Goal: Transaction & Acquisition: Purchase product/service

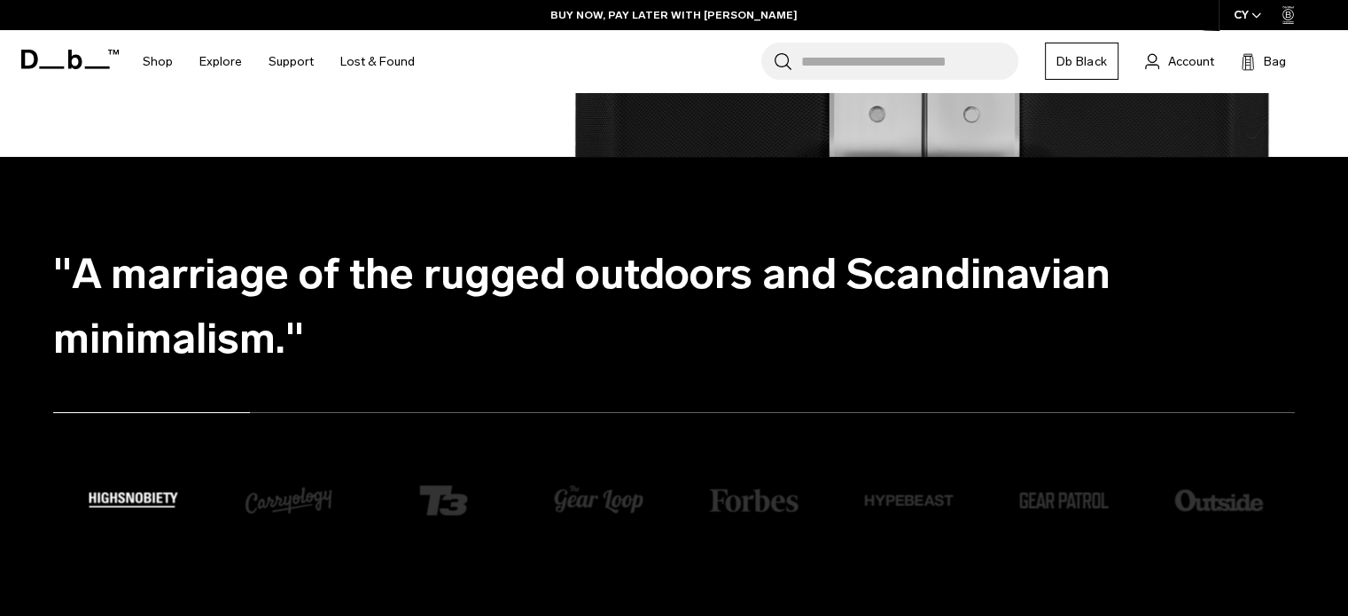
scroll to position [2659, 0]
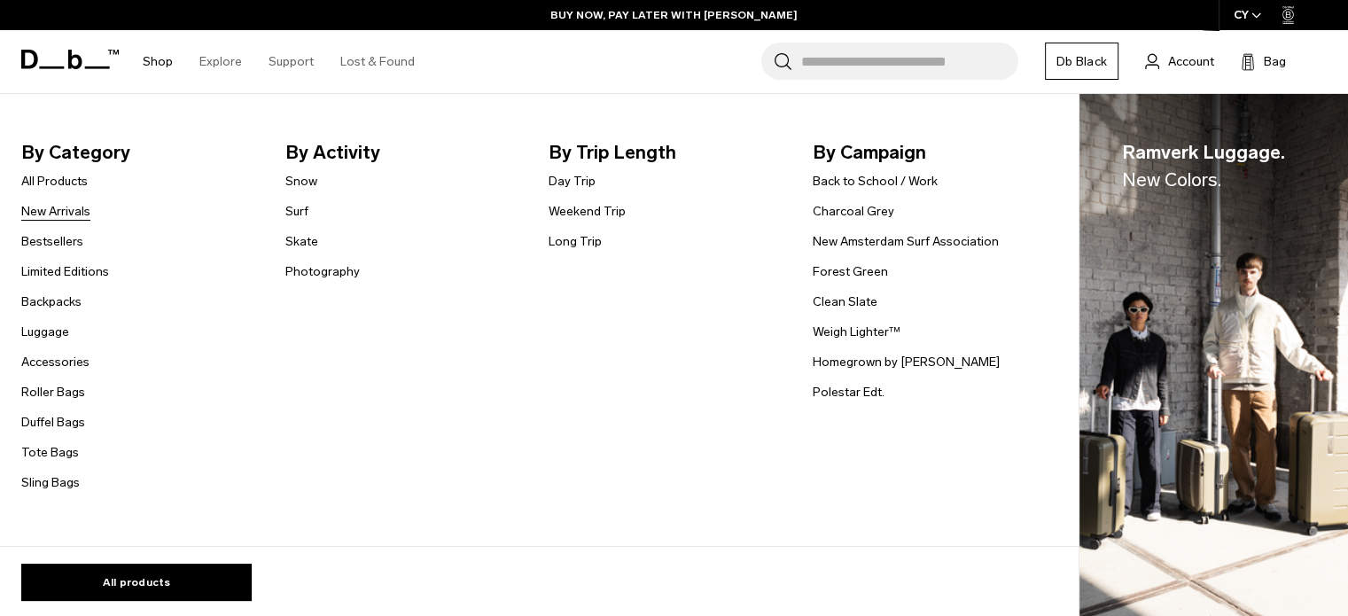
click at [66, 204] on link "New Arrivals" at bounding box center [55, 211] width 69 height 19
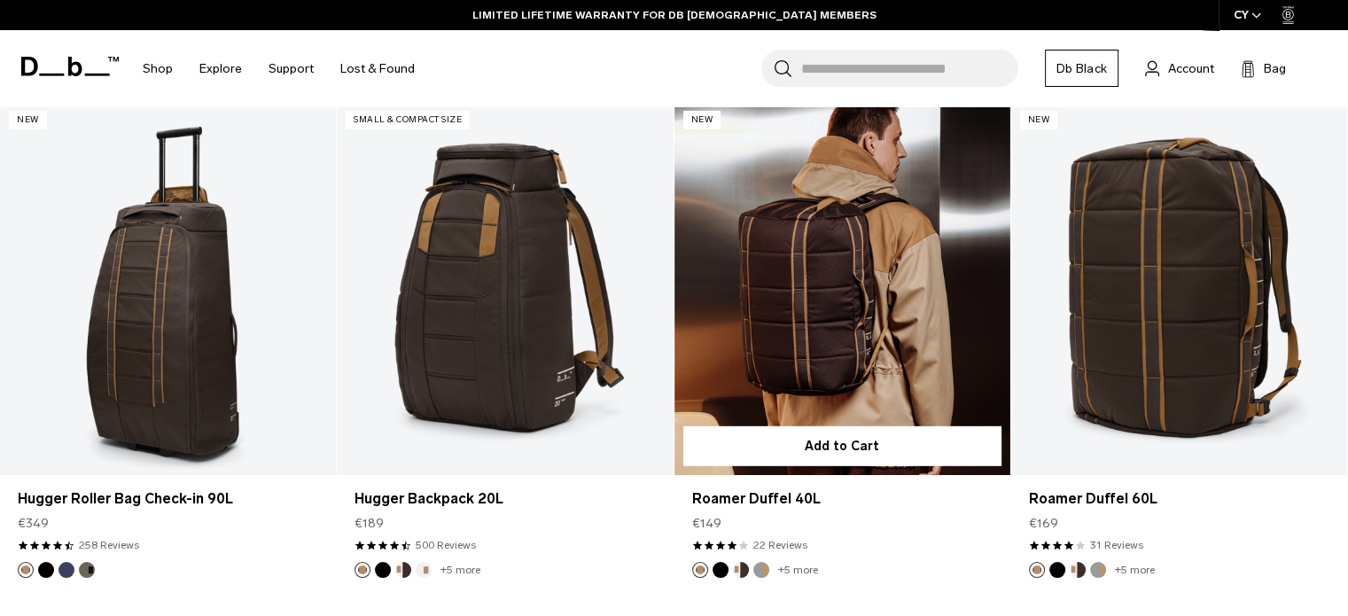
scroll to position [5584, 0]
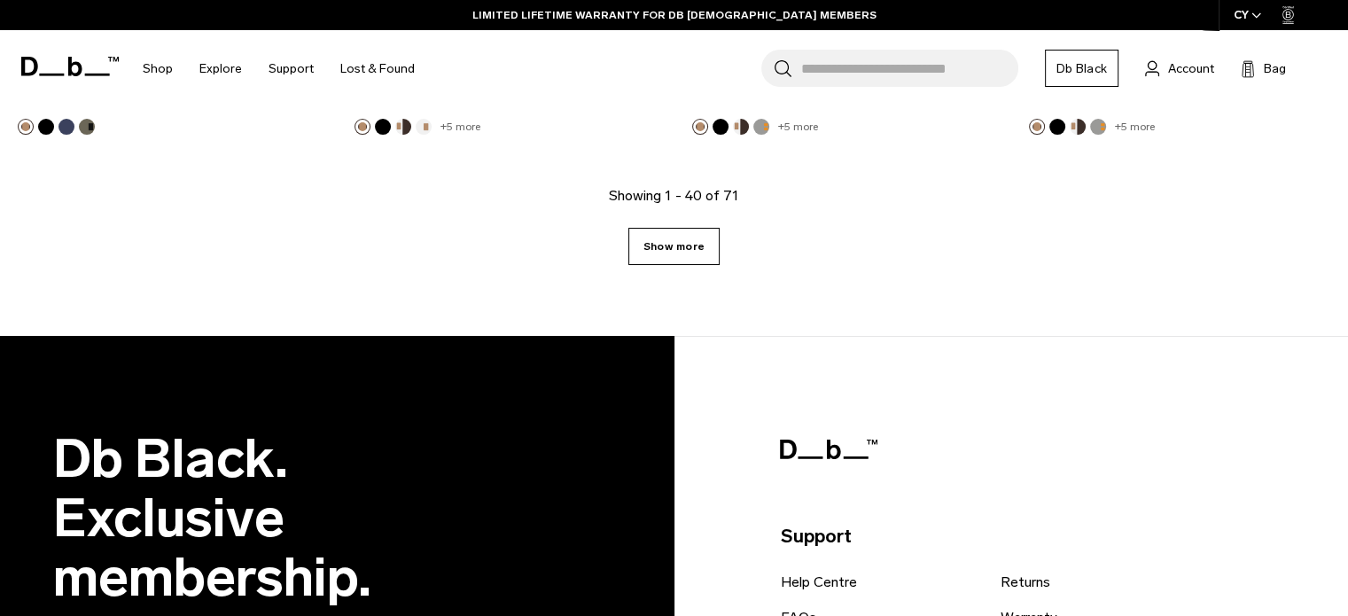
click at [684, 254] on link "Show more" at bounding box center [673, 246] width 91 height 37
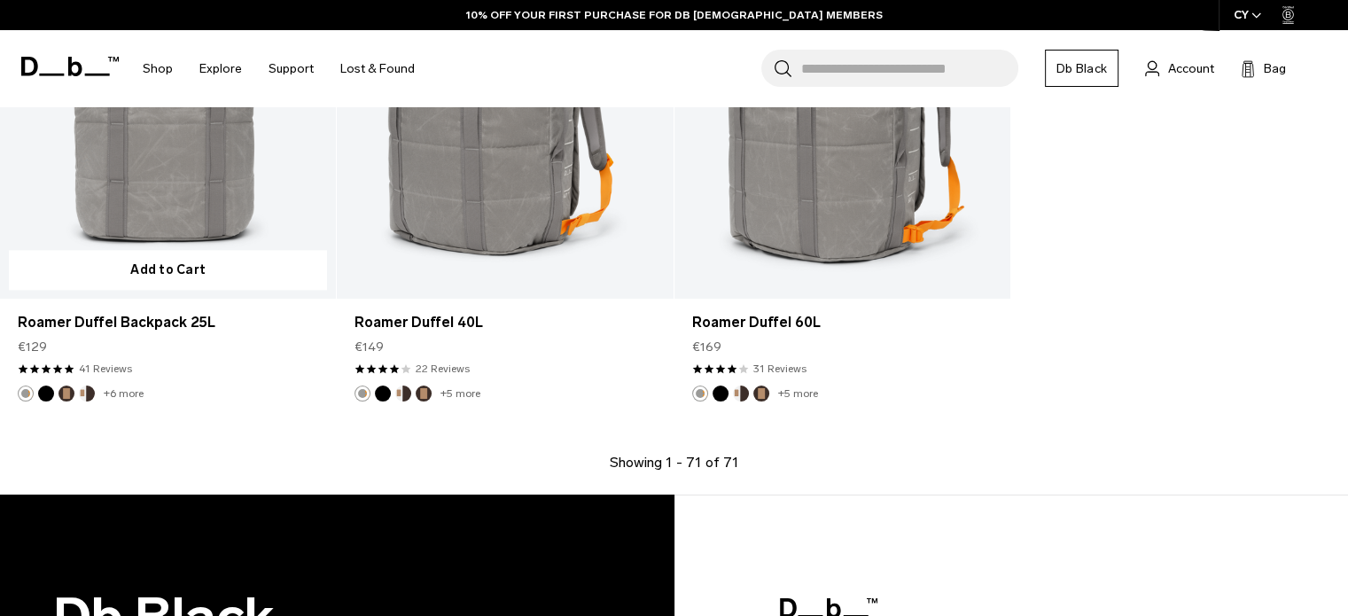
scroll to position [9395, 0]
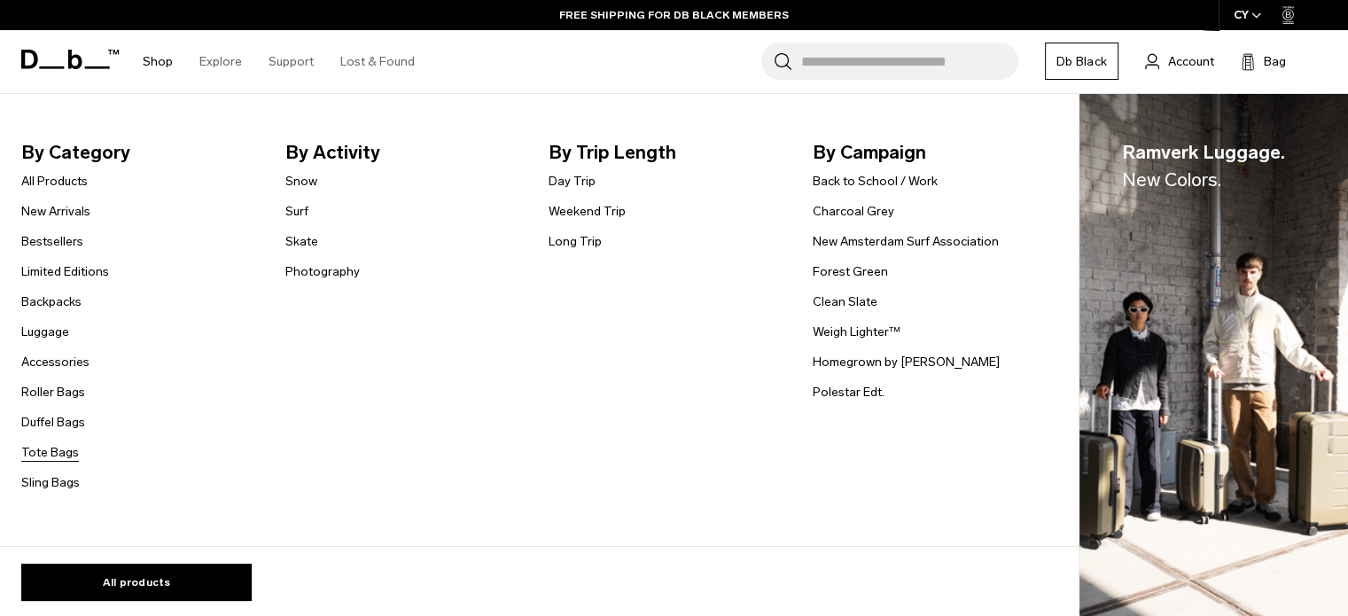
click at [65, 456] on link "Tote Bags" at bounding box center [50, 452] width 58 height 19
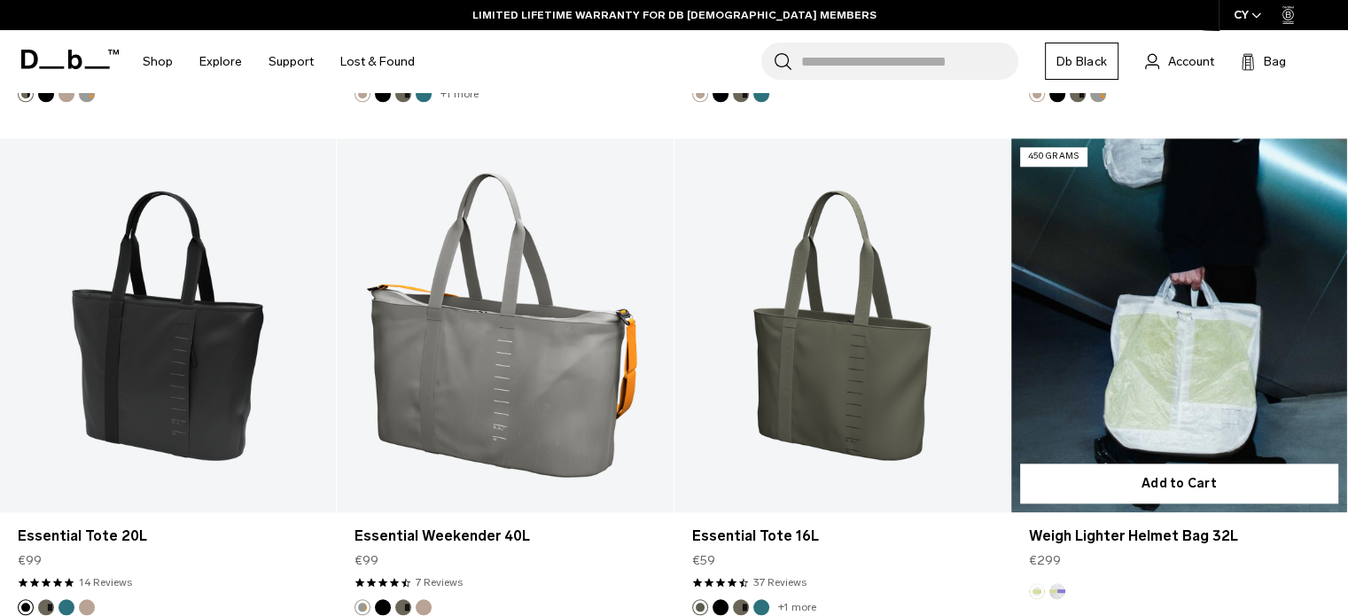
scroll to position [1950, 0]
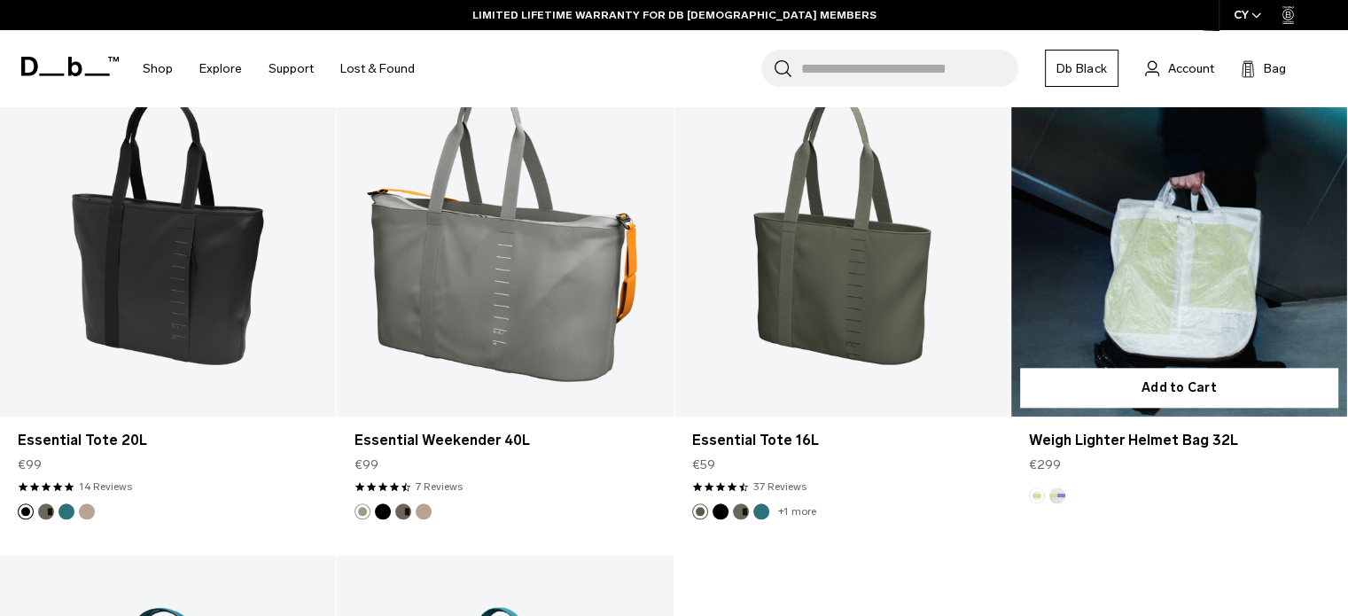
click at [1059, 493] on button "Aurora" at bounding box center [1057, 495] width 16 height 16
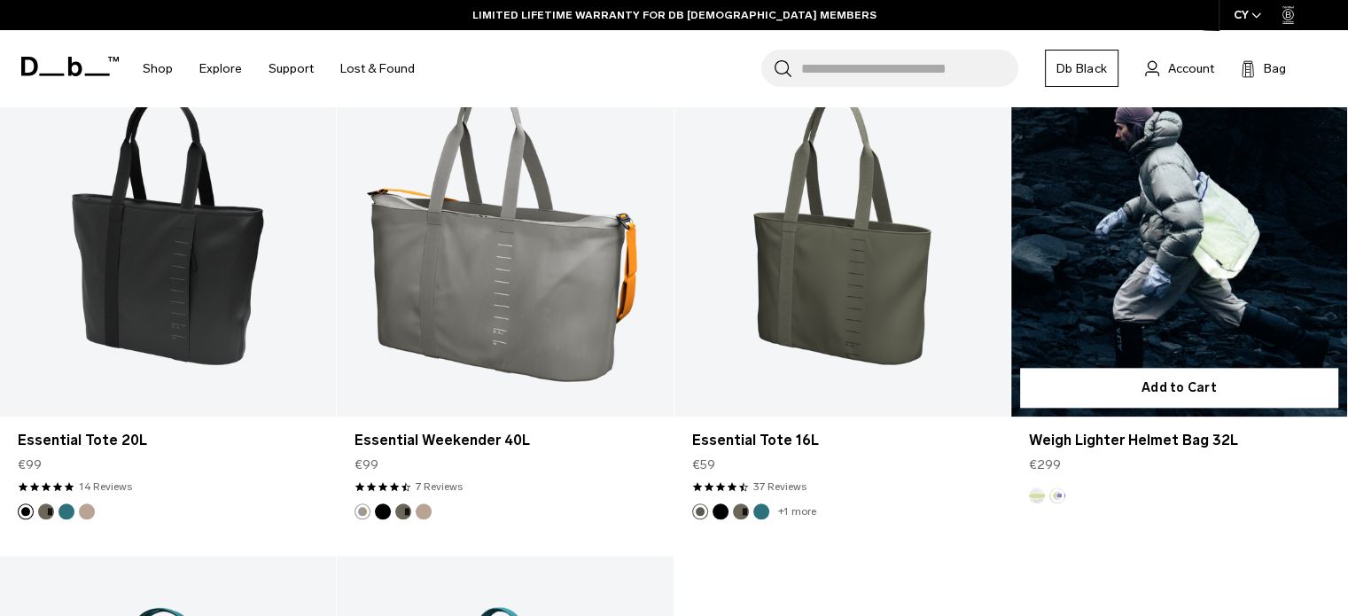
click at [1030, 490] on button "Diffusion" at bounding box center [1037, 495] width 16 height 16
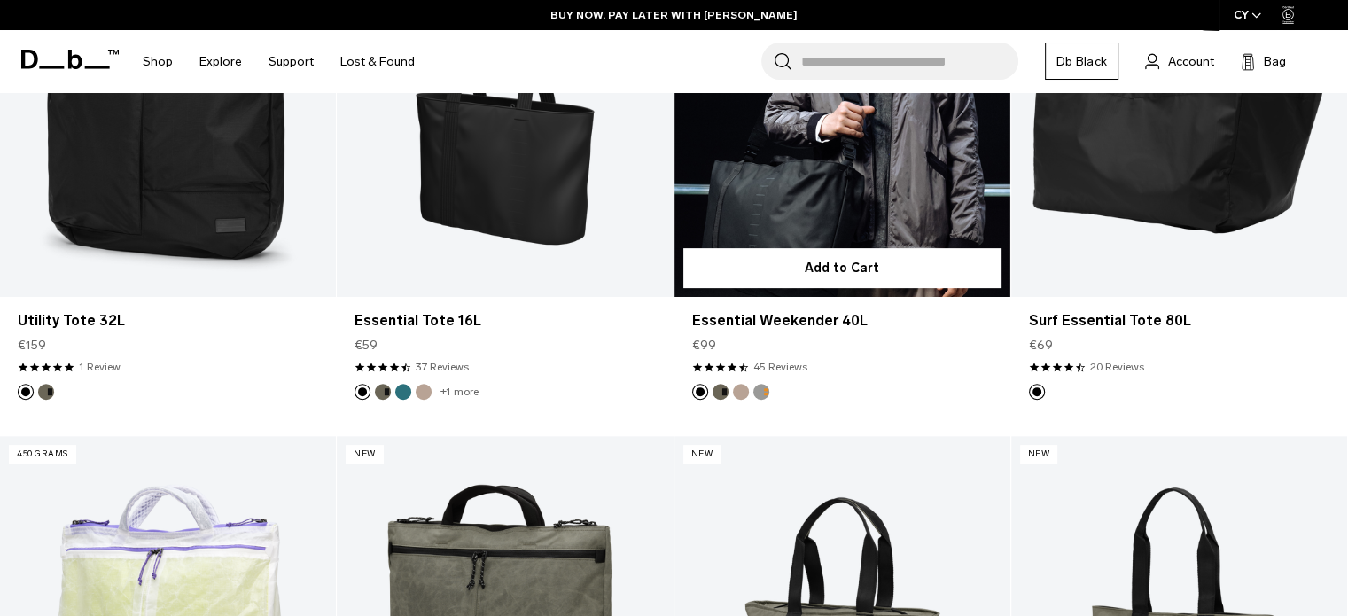
scroll to position [0, 0]
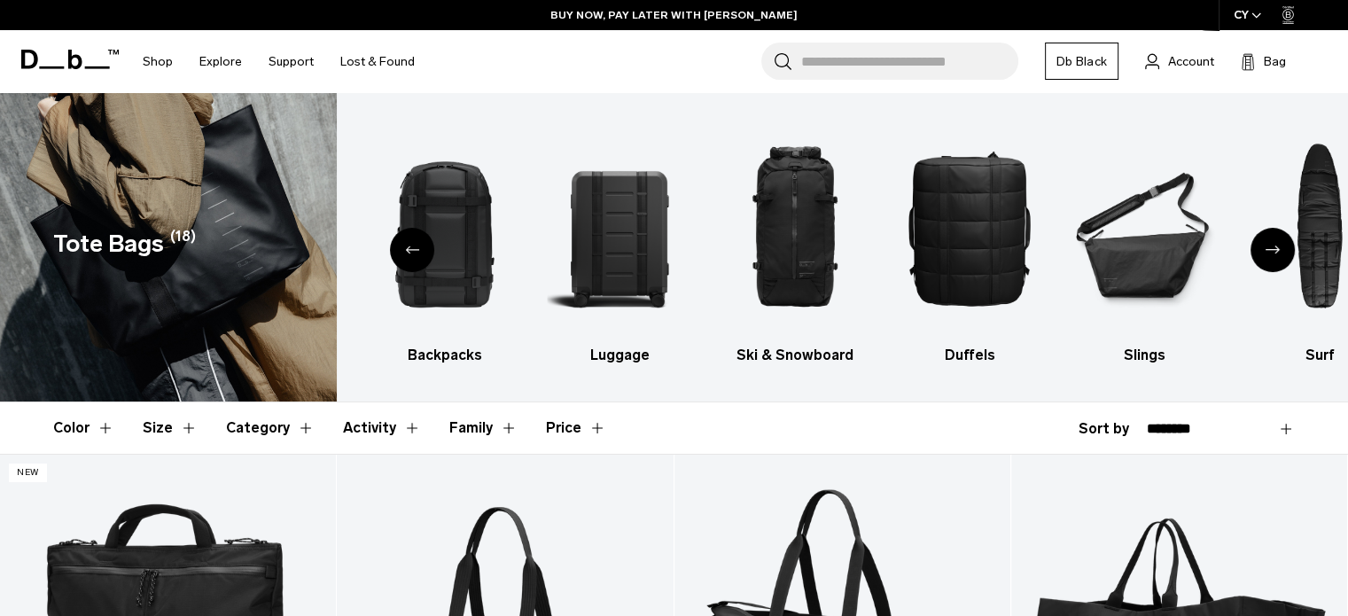
click at [1275, 246] on icon "Next slide" at bounding box center [1273, 250] width 14 height 8
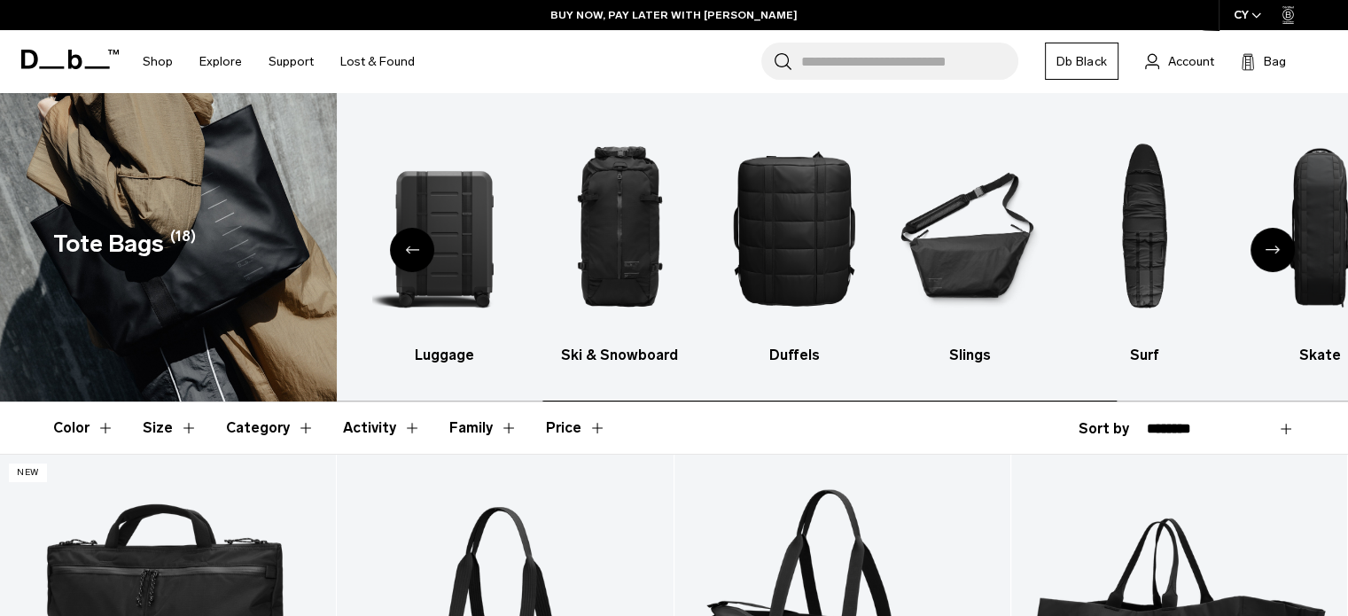
click at [1275, 246] on icon "Next slide" at bounding box center [1273, 250] width 14 height 8
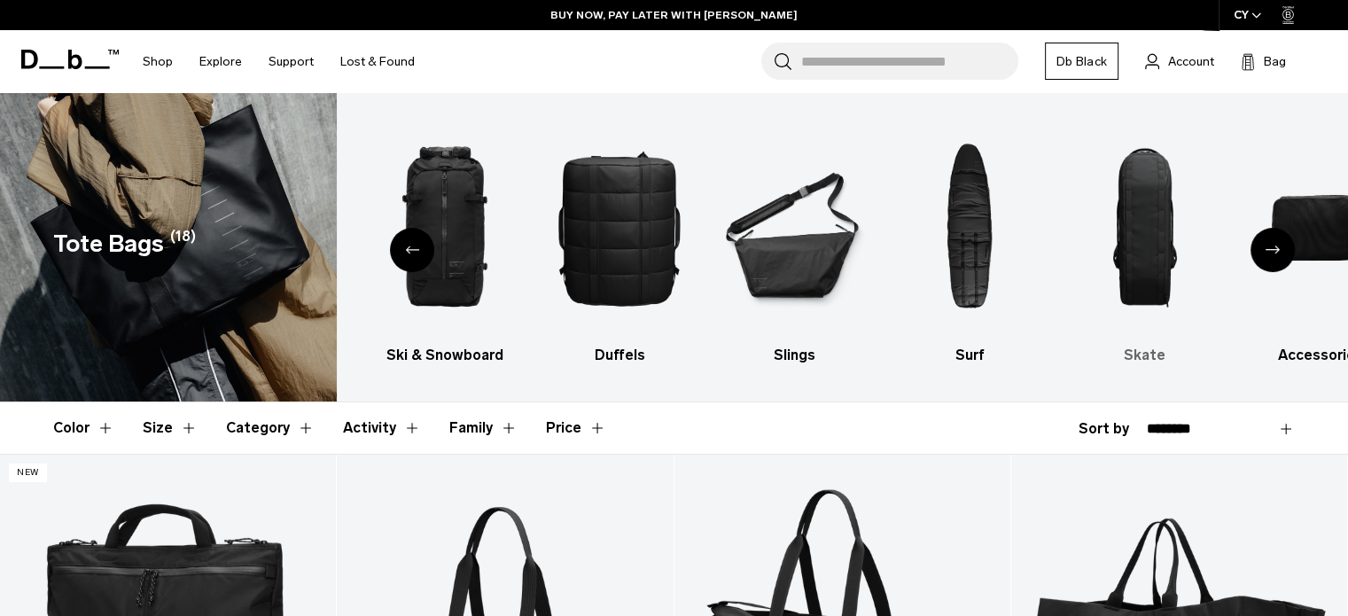
click at [1140, 223] on img "8 / 10" at bounding box center [1144, 228] width 144 height 216
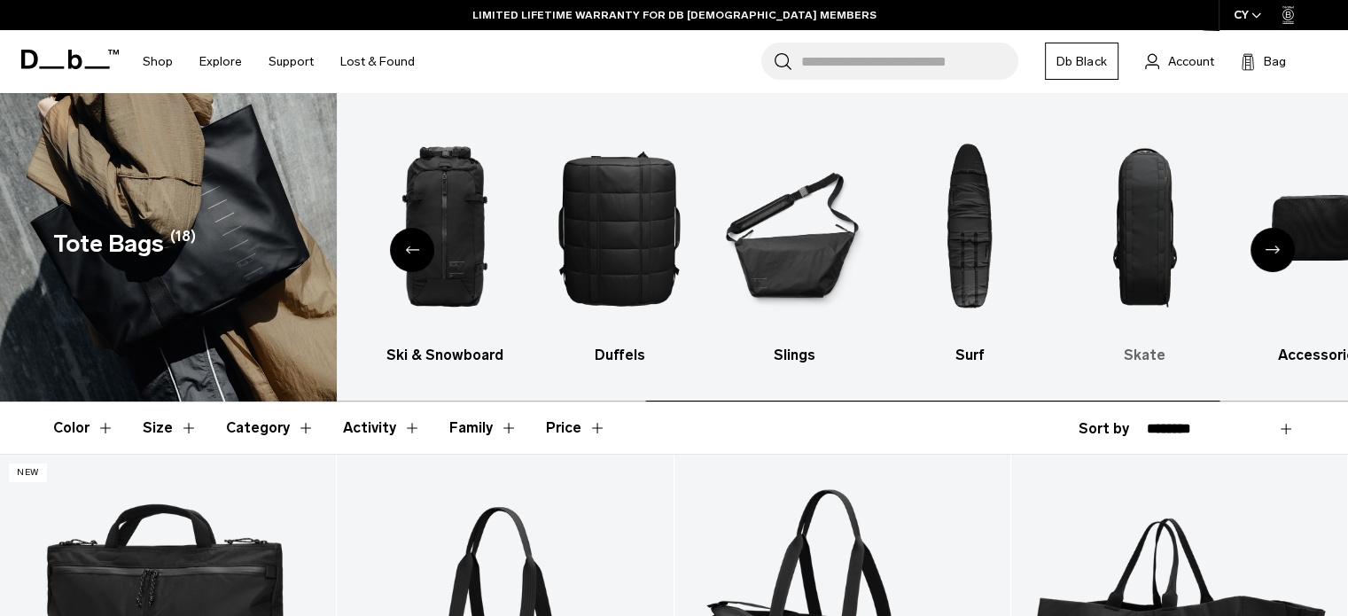
click at [1124, 286] on img "8 / 10" at bounding box center [1144, 228] width 144 height 216
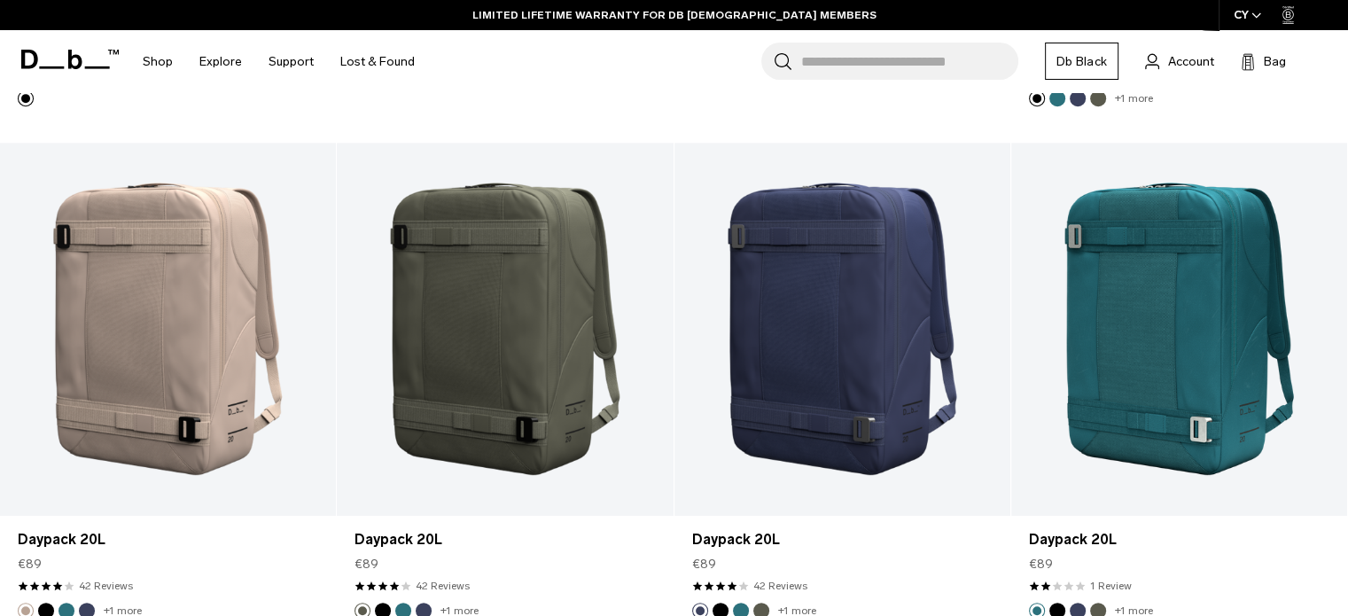
scroll to position [620, 0]
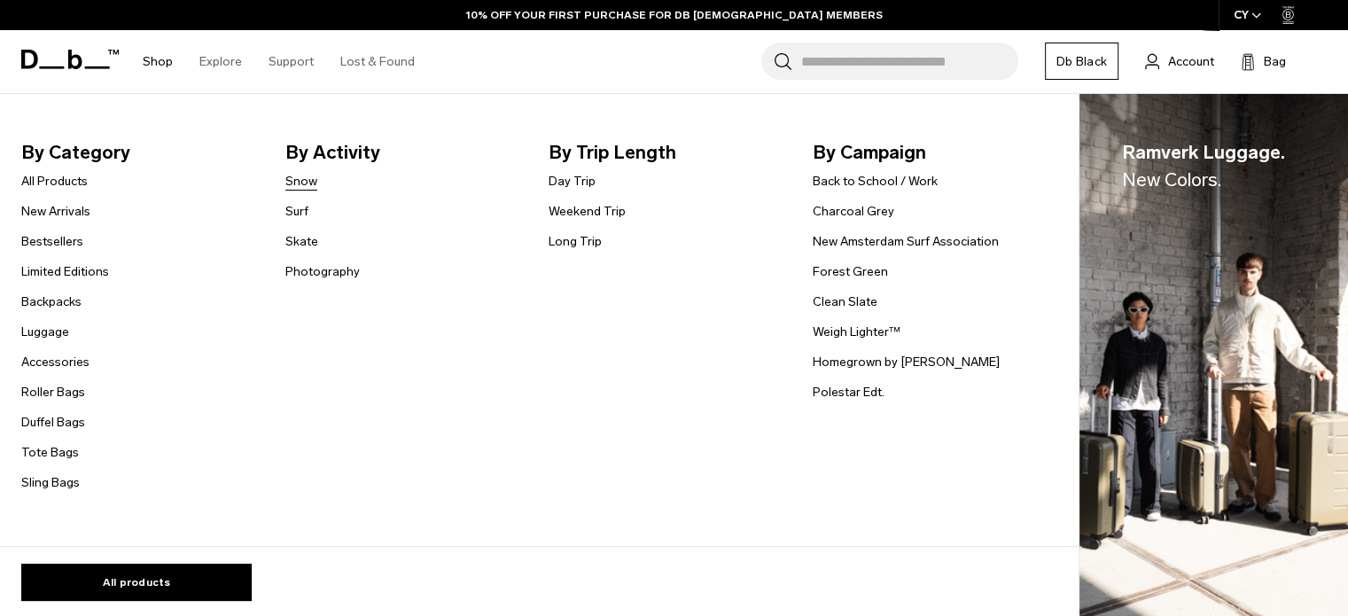
click at [301, 186] on link "Snow" at bounding box center [301, 181] width 32 height 19
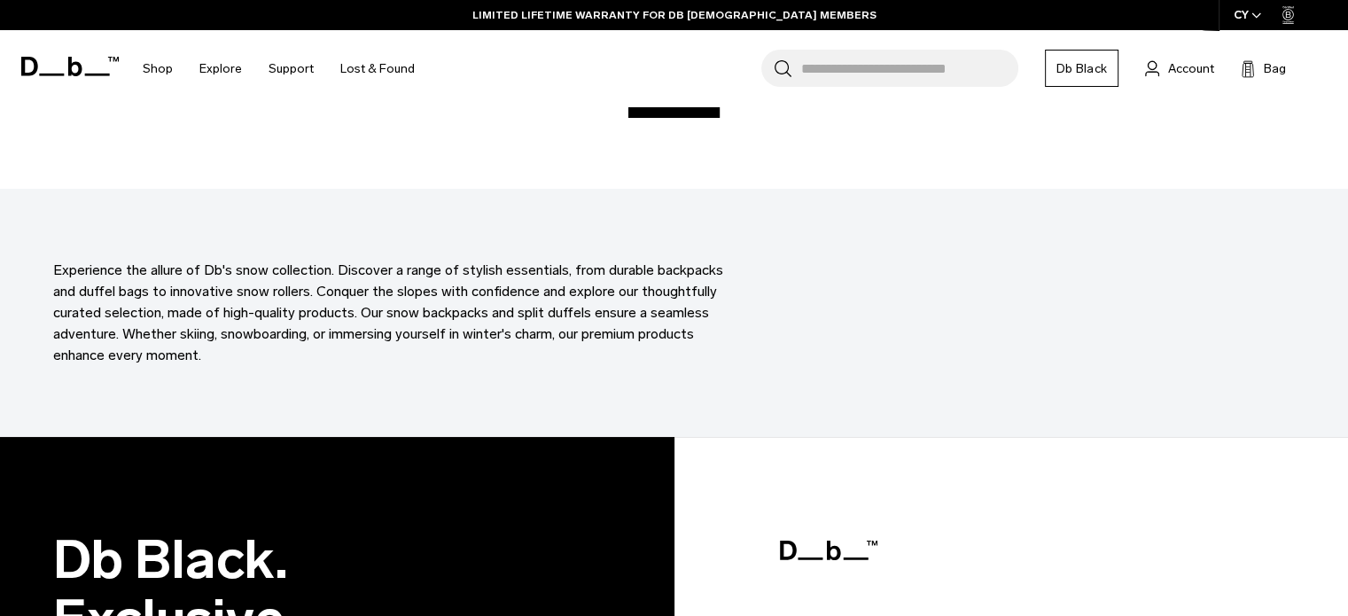
scroll to position [5584, 0]
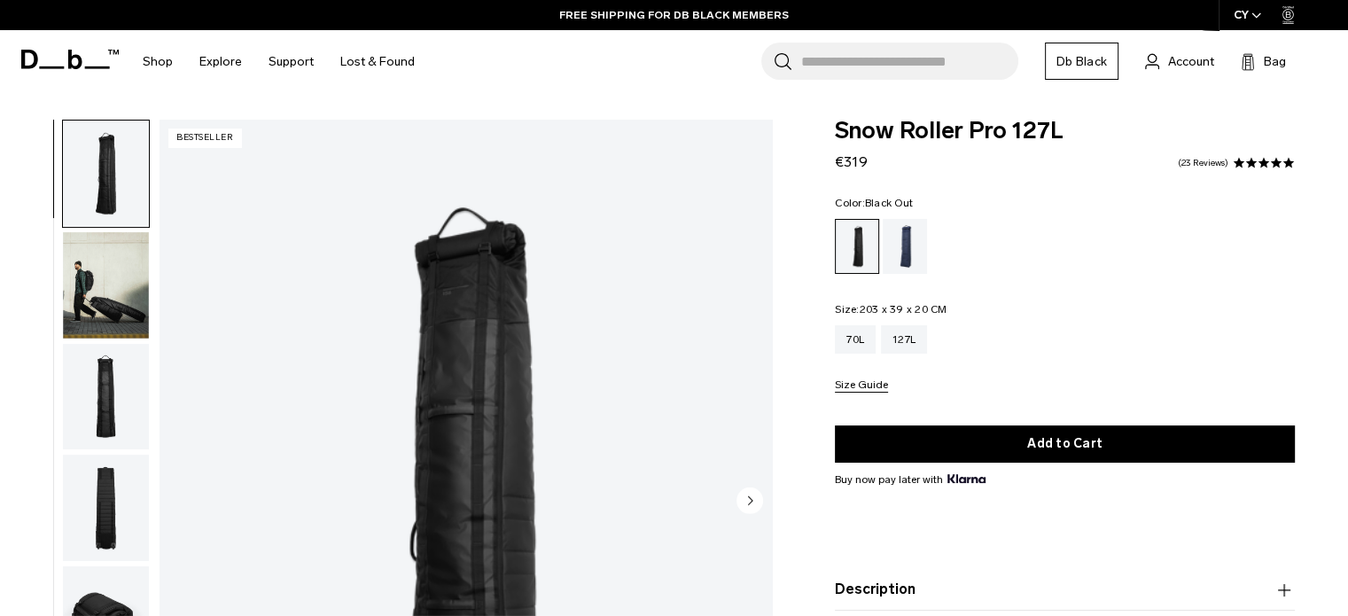
click at [82, 325] on img "button" at bounding box center [106, 285] width 86 height 106
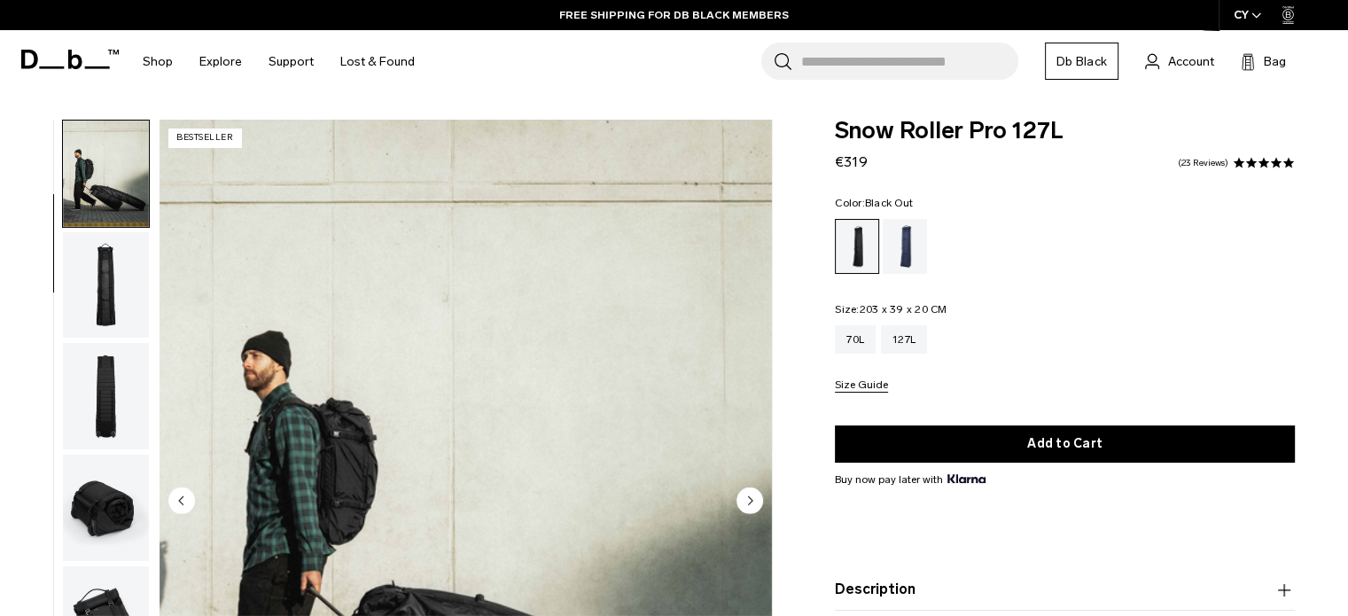
click at [85, 396] on img "button" at bounding box center [106, 396] width 86 height 106
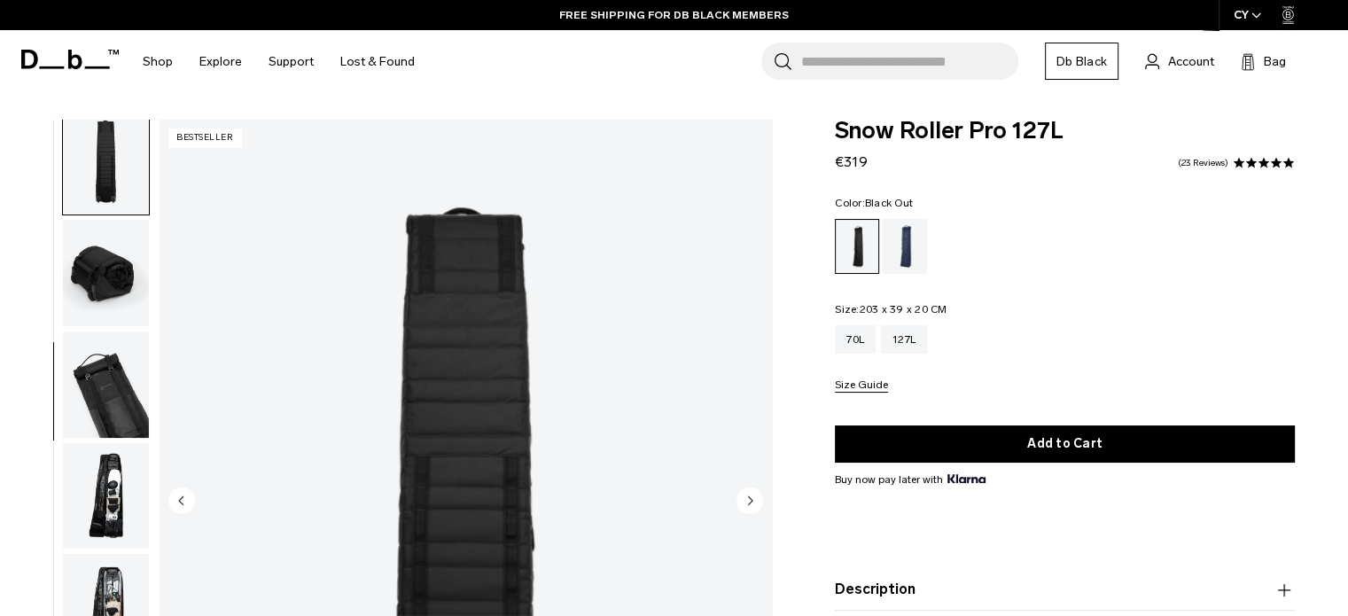
click at [83, 468] on img "button" at bounding box center [106, 496] width 86 height 106
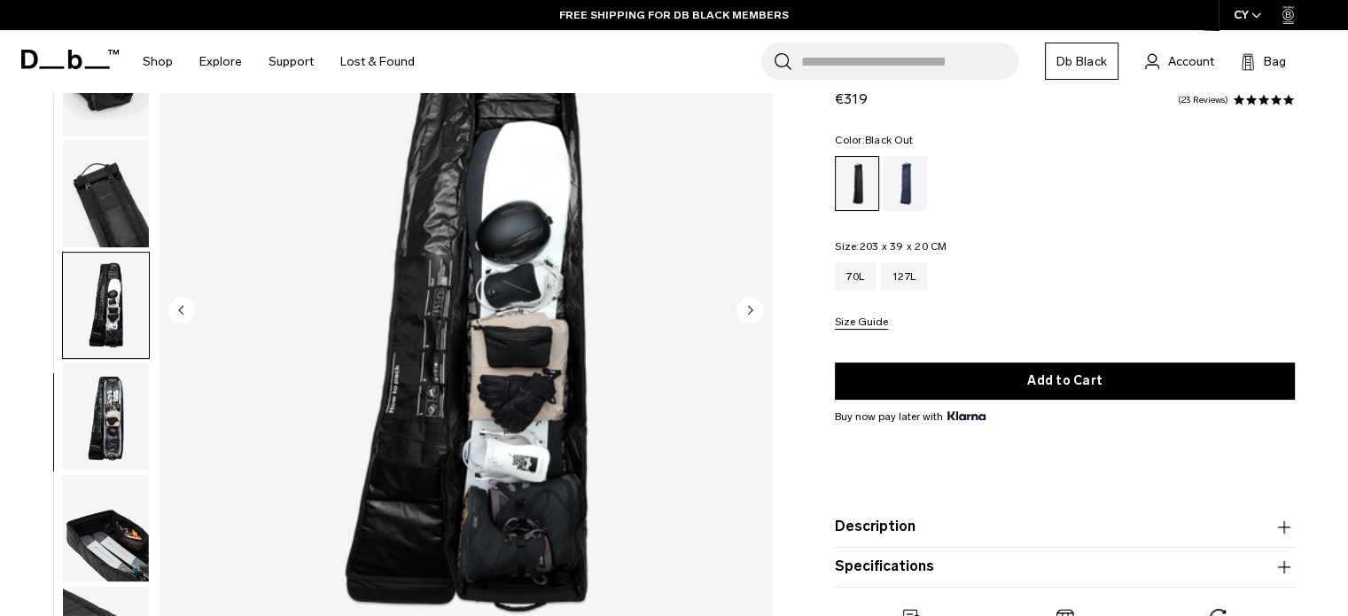
scroll to position [266, 0]
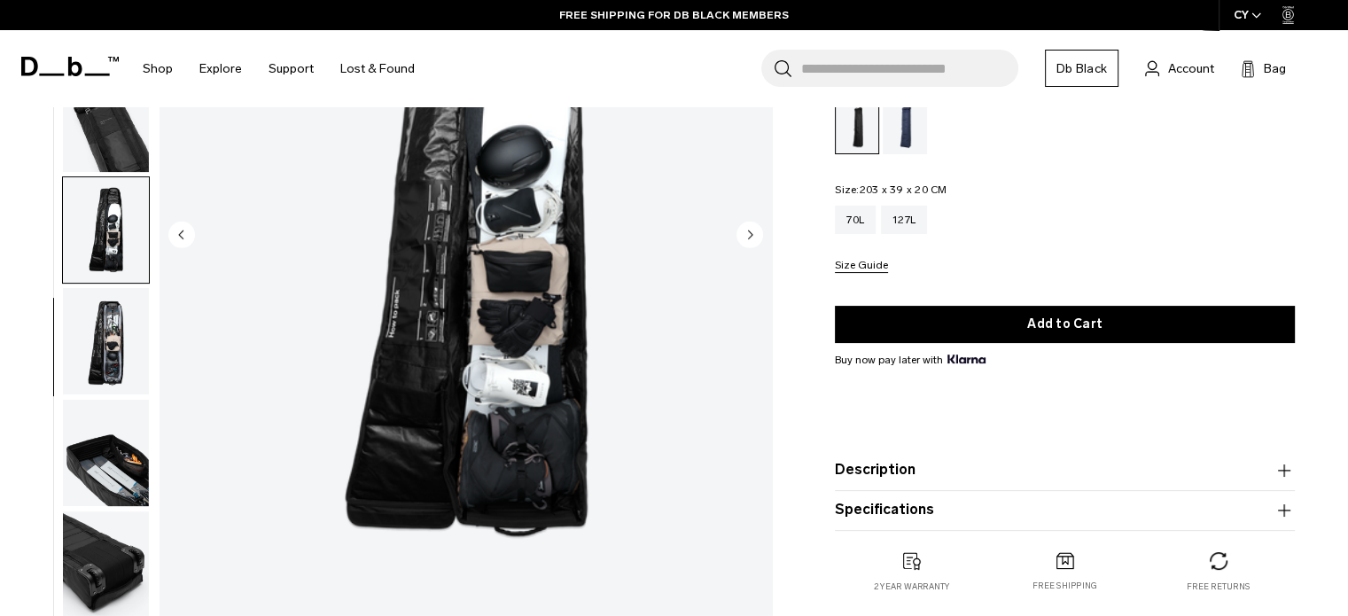
click at [138, 378] on img "button" at bounding box center [106, 341] width 86 height 106
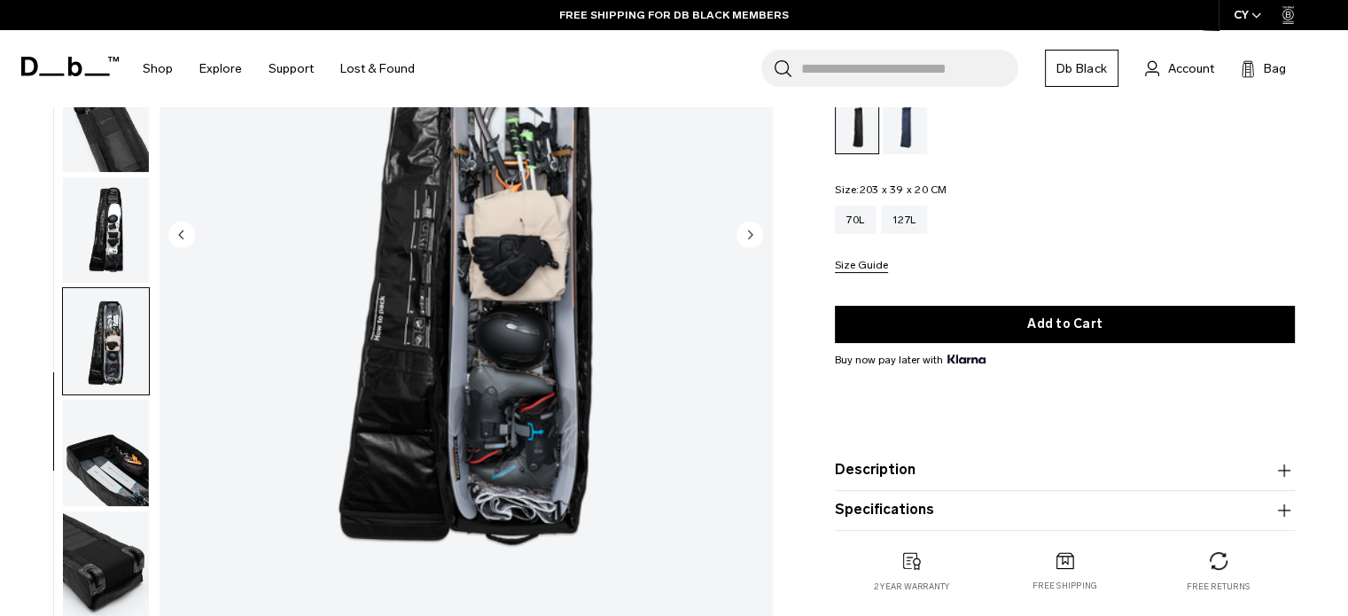
scroll to position [347, 0]
click at [113, 489] on img "button" at bounding box center [106, 453] width 86 height 106
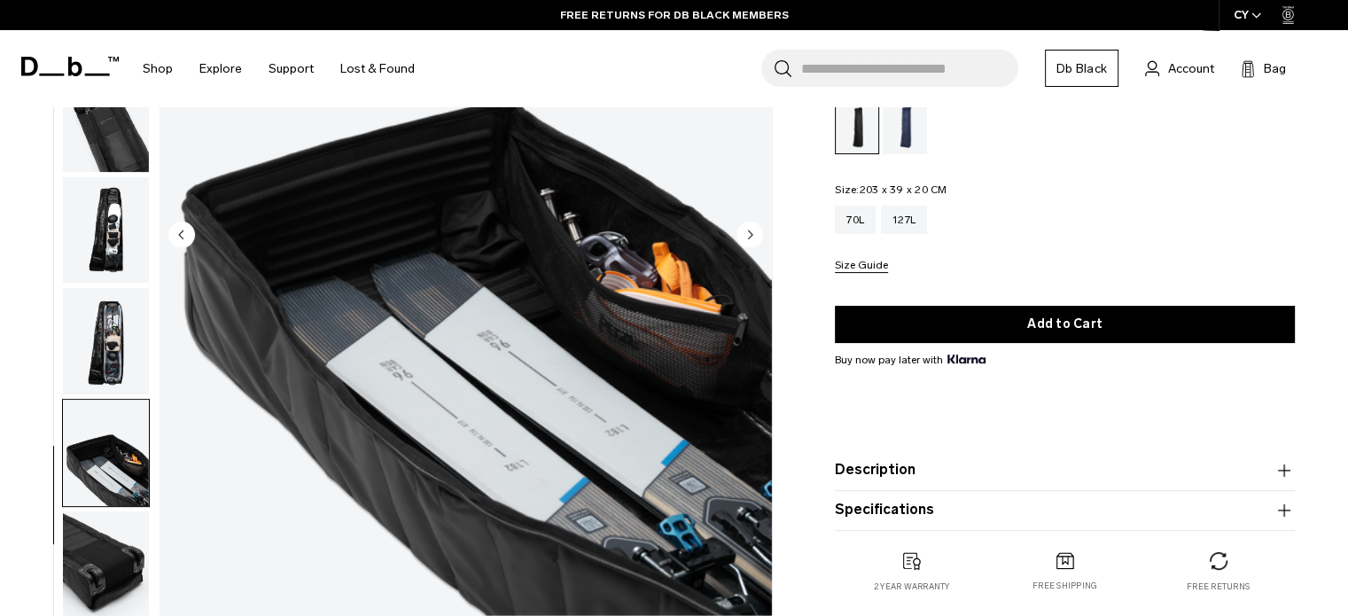
click at [106, 566] on img "button" at bounding box center [106, 564] width 86 height 106
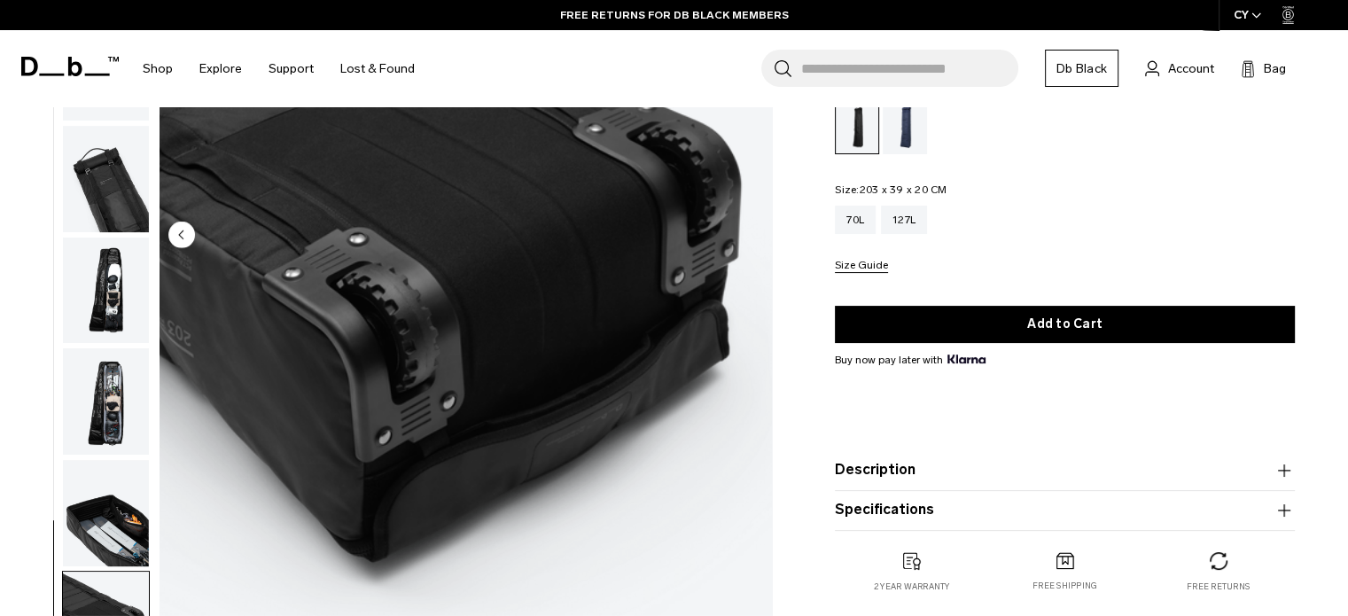
scroll to position [170, 0]
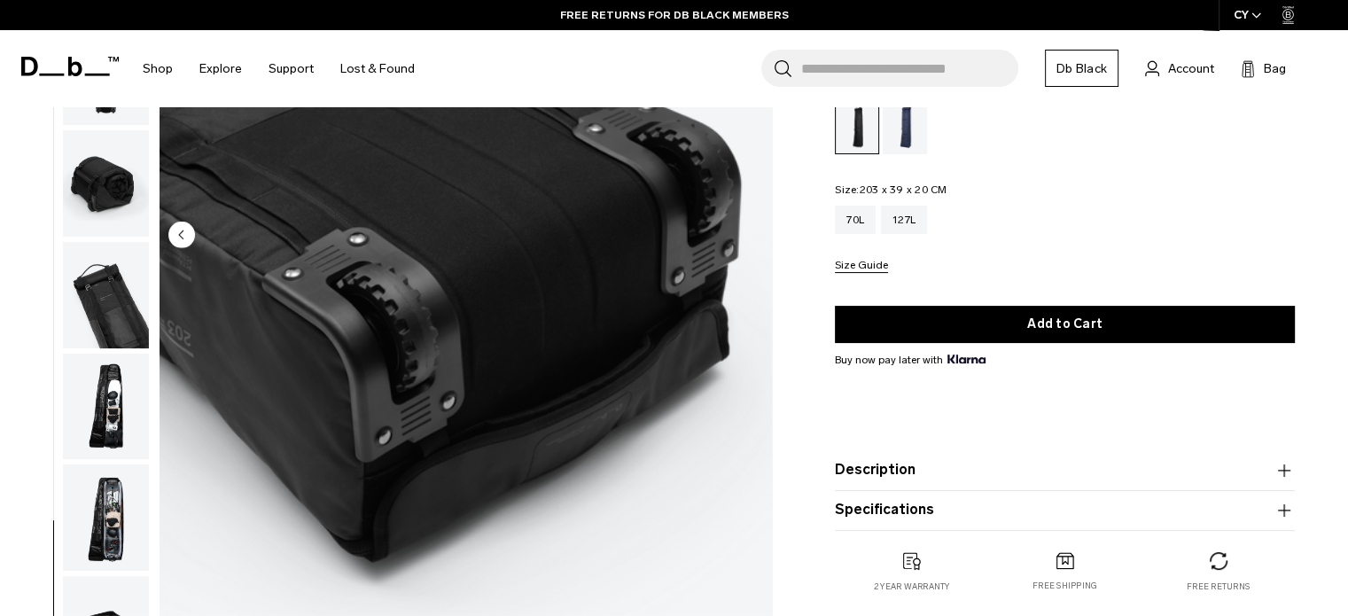
click at [912, 129] on div "Blue Hour" at bounding box center [905, 126] width 45 height 55
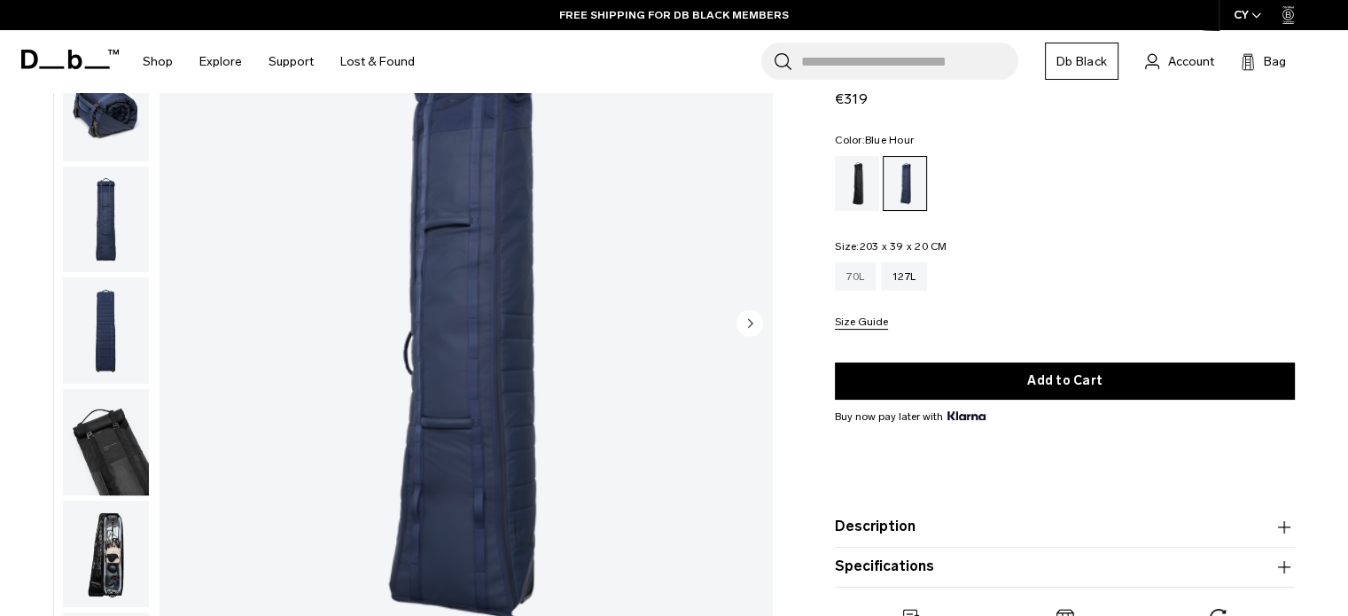
click at [851, 281] on div "70L" at bounding box center [855, 276] width 41 height 28
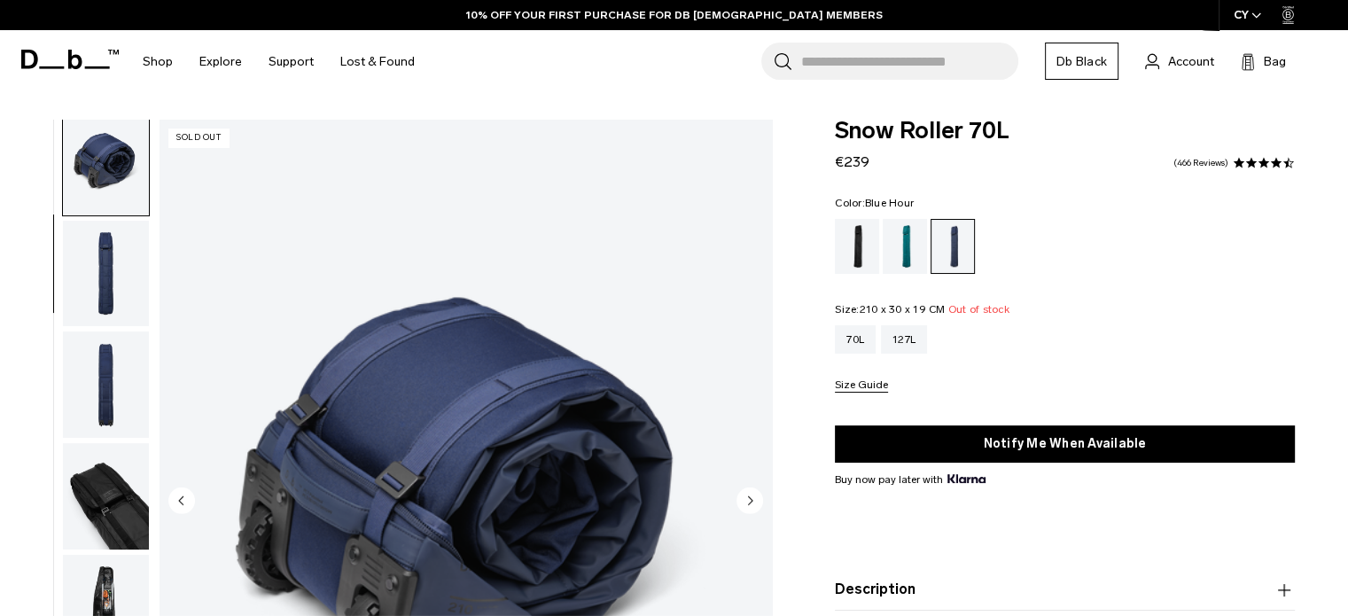
click at [126, 503] on img "button" at bounding box center [106, 496] width 86 height 106
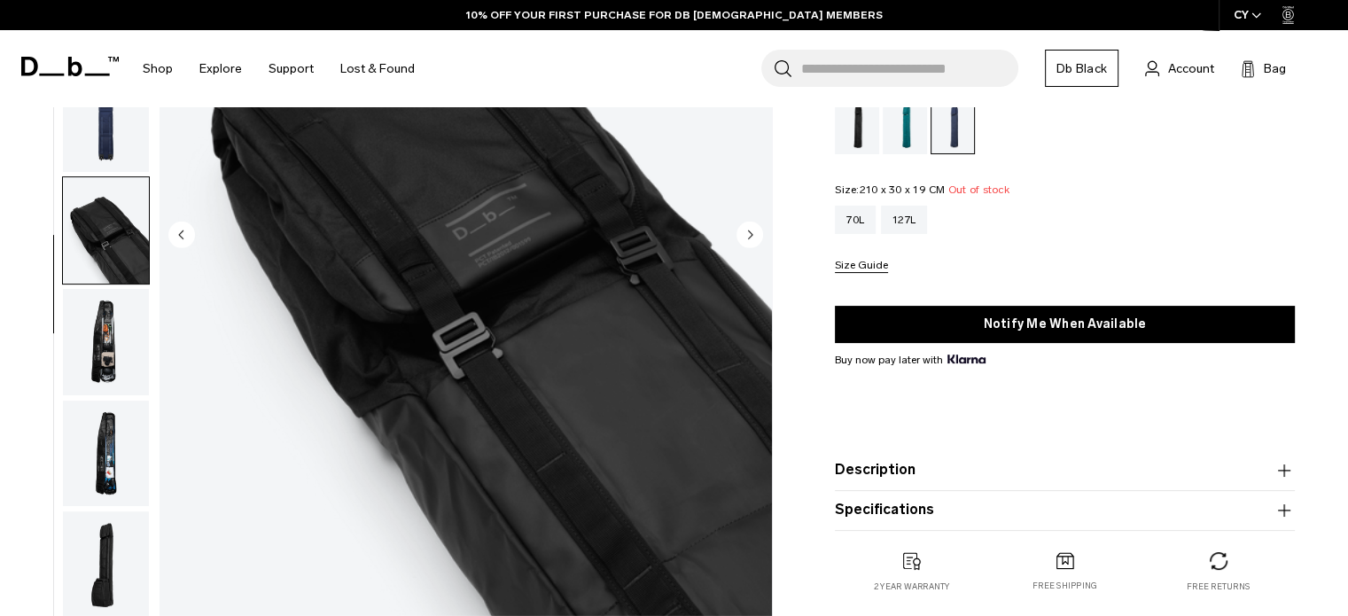
click at [125, 504] on img "button" at bounding box center [106, 454] width 86 height 106
